Goal: Information Seeking & Learning: Find specific page/section

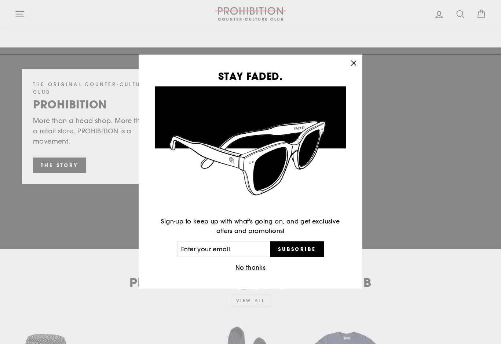
scroll to position [1020, 0]
click at [353, 66] on icon "button" at bounding box center [353, 63] width 4 height 4
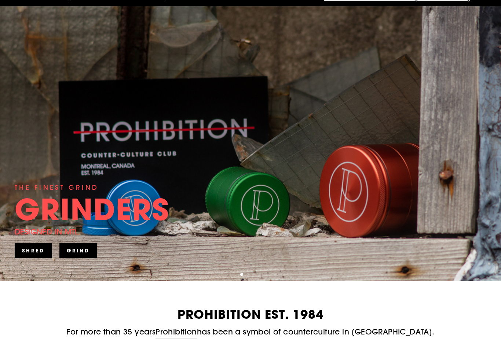
scroll to position [0, 0]
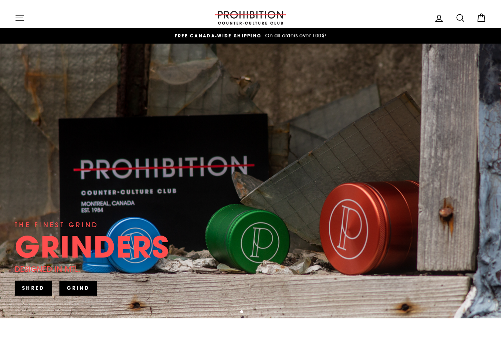
click at [480, 19] on icon at bounding box center [481, 18] width 10 height 10
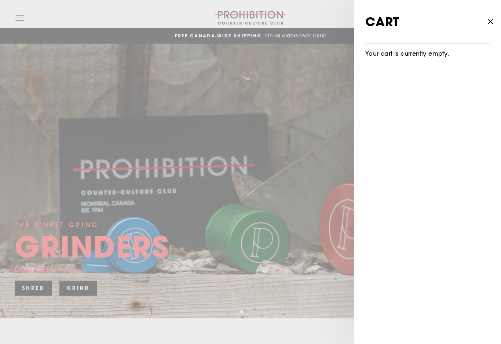
click at [487, 20] on icon "button" at bounding box center [490, 22] width 10 height 10
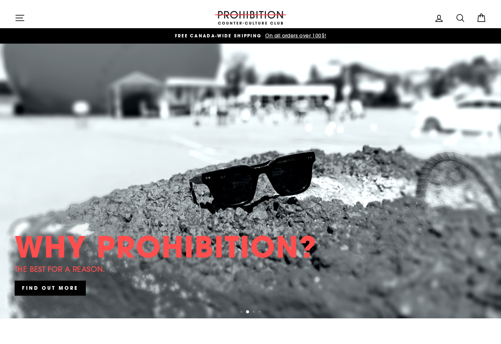
click at [19, 19] on icon "button" at bounding box center [20, 18] width 10 height 10
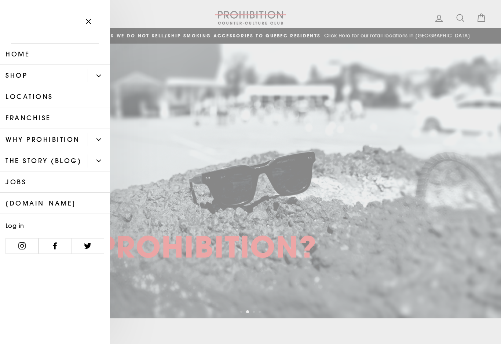
click at [97, 77] on icon "Primary" at bounding box center [98, 76] width 4 height 4
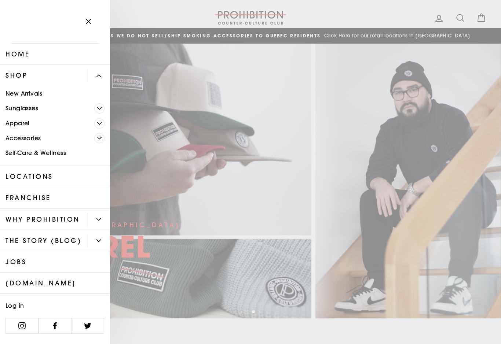
click at [26, 139] on link "Accessories" at bounding box center [47, 138] width 94 height 15
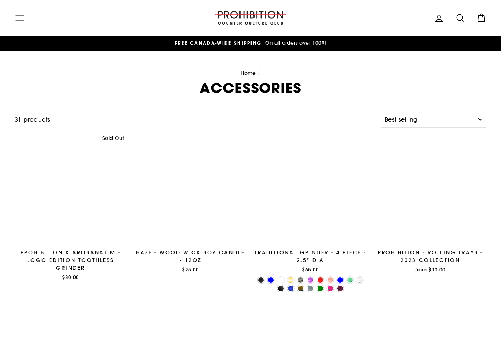
select select "best-selling"
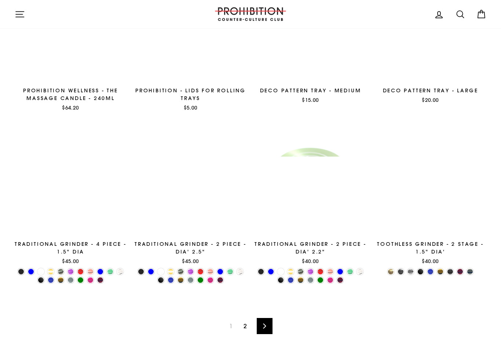
scroll to position [1131, 0]
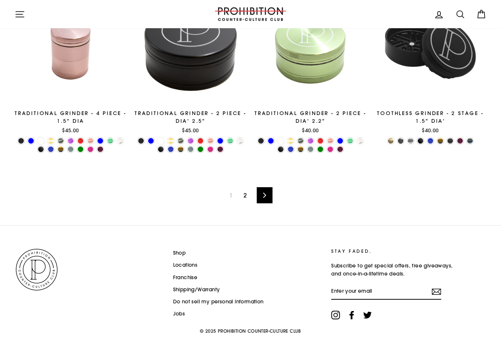
click at [269, 189] on link "Next" at bounding box center [265, 195] width 16 height 16
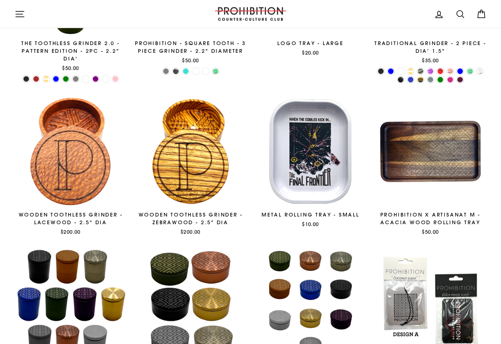
scroll to position [550, 0]
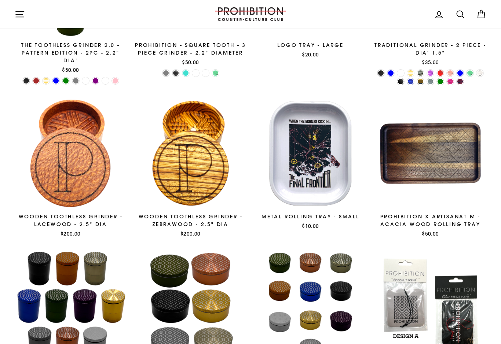
click at [462, 15] on icon at bounding box center [460, 14] width 10 height 10
type input "Cachette"
click at [22, 14] on button "Search" at bounding box center [23, 14] width 16 height 17
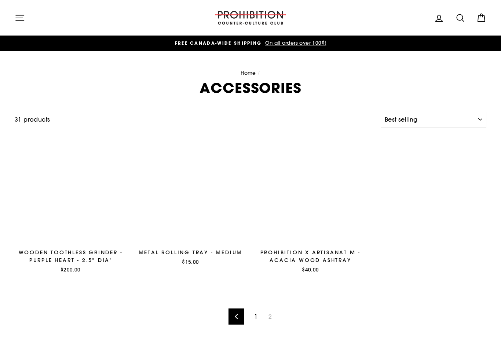
select select "best-selling"
